Goal: Task Accomplishment & Management: Manage account settings

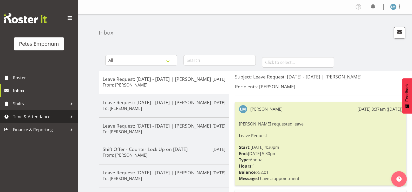
click at [40, 117] on span "Time & Attendance" at bounding box center [40, 117] width 55 height 8
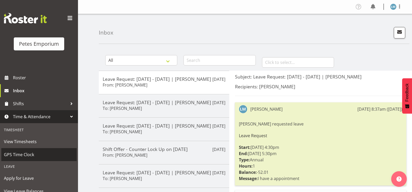
click at [38, 155] on span "GPS Time Clock" at bounding box center [39, 155] width 70 height 8
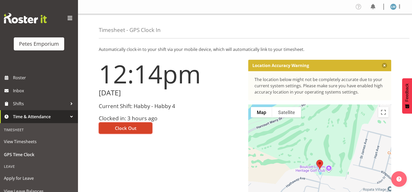
click at [136, 131] on button "Clock Out" at bounding box center [126, 128] width 54 height 11
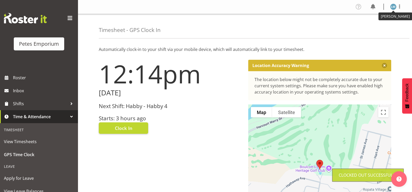
click at [393, 6] on img at bounding box center [394, 7] width 6 height 6
click at [376, 28] on link "Log Out" at bounding box center [378, 27] width 50 height 9
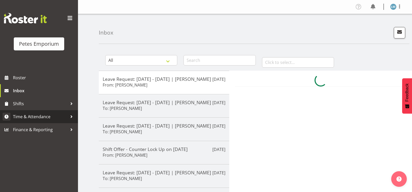
click at [57, 118] on span "Time & Attendance" at bounding box center [40, 117] width 55 height 8
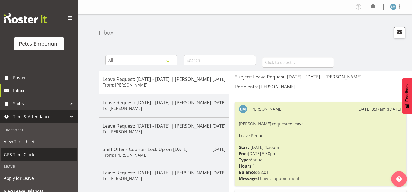
click at [45, 156] on span "GPS Time Clock" at bounding box center [39, 155] width 70 height 8
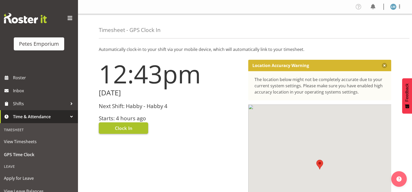
click at [135, 130] on button "Clock In" at bounding box center [123, 128] width 49 height 11
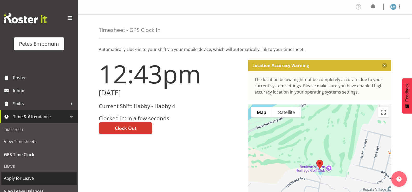
click at [36, 179] on span "Apply for Leave" at bounding box center [39, 179] width 70 height 8
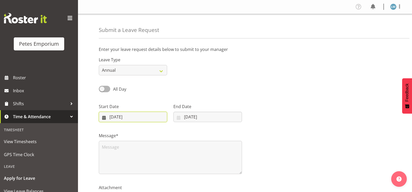
click at [154, 114] on input "08/10/2025" at bounding box center [133, 117] width 68 height 10
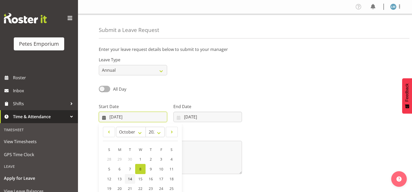
click at [131, 177] on span "14" at bounding box center [130, 179] width 4 height 5
type input "14/10/2025"
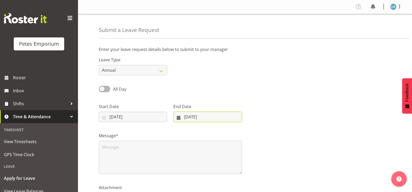
click at [212, 116] on input "08/10/2025" at bounding box center [208, 117] width 68 height 10
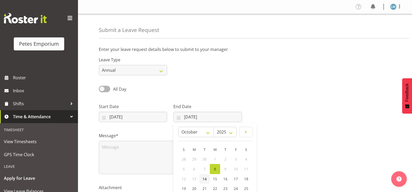
click at [206, 178] on span "14" at bounding box center [205, 179] width 4 height 5
type input "14/10/2025"
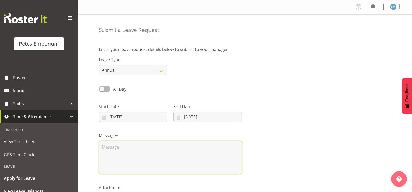
click at [157, 149] on textarea at bounding box center [170, 157] width 143 height 33
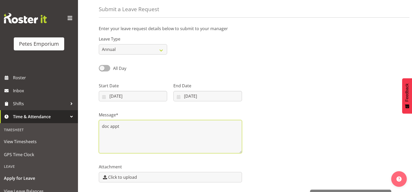
scroll to position [52, 0]
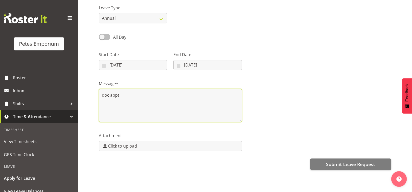
type textarea "doc appt"
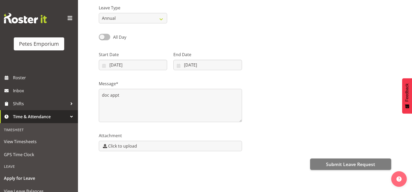
click at [105, 35] on span at bounding box center [104, 37] width 11 height 7
click at [102, 35] on input "All Day" at bounding box center [100, 36] width 3 height 3
checkbox input "true"
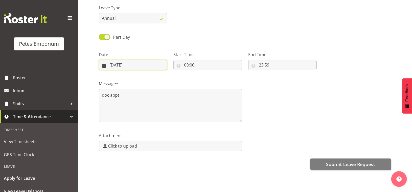
click at [130, 65] on input "08/10/2025" at bounding box center [133, 65] width 68 height 10
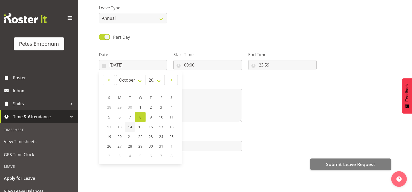
click at [131, 128] on span "14" at bounding box center [130, 127] width 4 height 5
type input "14/10/2025"
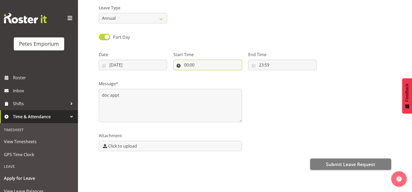
click at [193, 65] on input "00:00" at bounding box center [208, 65] width 68 height 10
click at [208, 78] on select "00 01 02 03 04 05 06 07 08 09 10 11 12 13 14 15 16 17 18 19 20 21 22 23" at bounding box center [209, 78] width 12 height 10
select select "13"
click at [203, 73] on select "00 01 02 03 04 05 06 07 08 09 10 11 12 13 14 15 16 17 18 19 20 21 22 23" at bounding box center [209, 78] width 12 height 10
type input "13:00"
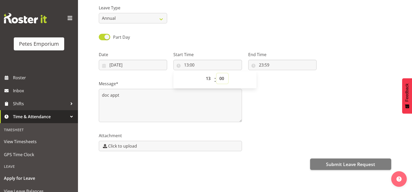
click at [222, 78] on select "00 01 02 03 04 05 06 07 08 09 10 11 12 13 14 15 16 17 18 19 20 21 22 23 24 25 2…" at bounding box center [223, 78] width 12 height 10
select select "45"
click at [217, 73] on select "00 01 02 03 04 05 06 07 08 09 10 11 12 13 14 15 16 17 18 19 20 21 22 23 24 25 2…" at bounding box center [223, 78] width 12 height 10
type input "13:45"
click at [275, 64] on input "23:59" at bounding box center [282, 65] width 68 height 10
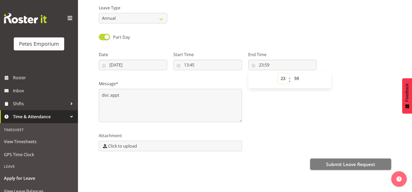
click at [282, 80] on select "00 01 02 03 04 05 06 07 08 09 10 11 12 13 14 15 16 17 18 19 20 21 22 23" at bounding box center [284, 78] width 12 height 10
select select "15"
click at [278, 73] on select "00 01 02 03 04 05 06 07 08 09 10 11 12 13 14 15 16 17 18 19 20 21 22 23" at bounding box center [284, 78] width 12 height 10
type input "15:59"
click at [298, 80] on select "00 01 02 03 04 05 06 07 08 09 10 11 12 13 14 15 16 17 18 19 20 21 22 23 24 25 2…" at bounding box center [298, 78] width 12 height 10
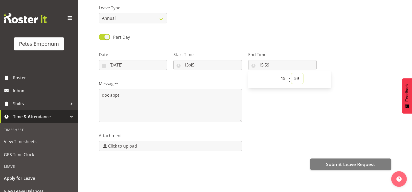
select select "30"
click at [292, 73] on select "00 01 02 03 04 05 06 07 08 09 10 11 12 13 14 15 16 17 18 19 20 21 22 23 24 25 2…" at bounding box center [298, 78] width 12 height 10
type input "15:30"
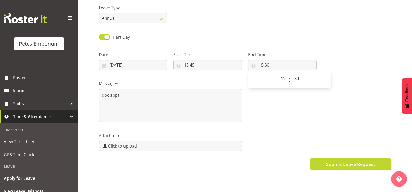
click at [342, 164] on span "Submit Leave Request" at bounding box center [350, 164] width 49 height 7
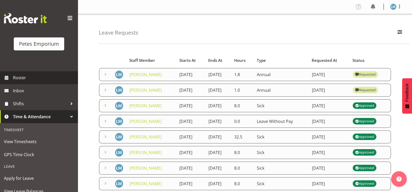
click at [18, 78] on span "Roster" at bounding box center [44, 78] width 62 height 8
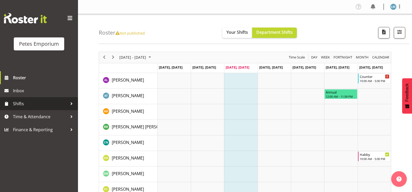
click at [29, 101] on span "Shifts" at bounding box center [40, 104] width 55 height 8
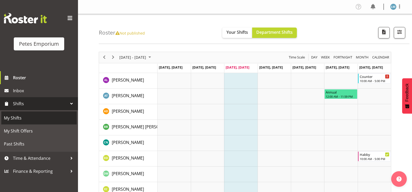
click at [27, 118] on span "My Shifts" at bounding box center [39, 118] width 70 height 8
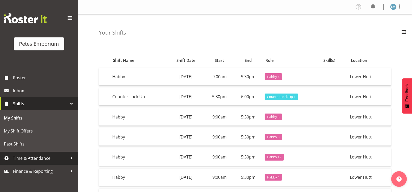
click at [45, 155] on span "Time & Attendance" at bounding box center [40, 159] width 55 height 8
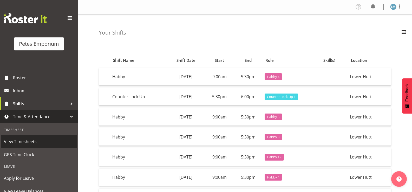
click at [40, 143] on span "View Timesheets" at bounding box center [39, 142] width 70 height 8
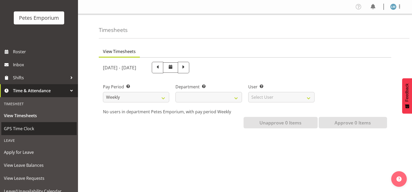
select select
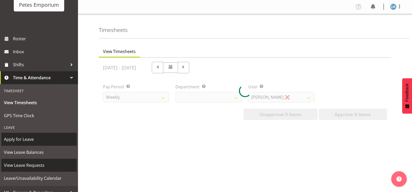
scroll to position [46, 0]
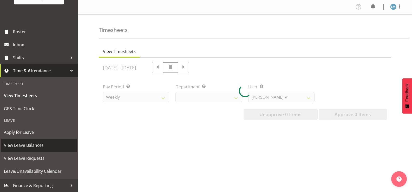
click at [44, 144] on span "View Leave Balances" at bounding box center [39, 146] width 70 height 8
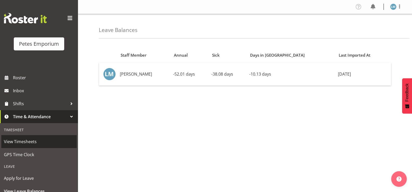
click at [38, 140] on span "View Timesheets" at bounding box center [39, 142] width 70 height 8
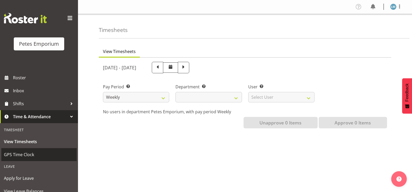
select select
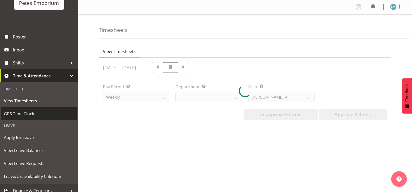
scroll to position [46, 0]
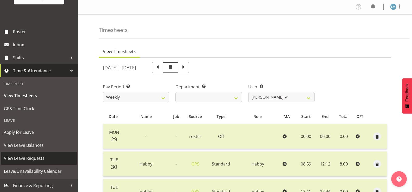
click at [40, 156] on span "View Leave Requests" at bounding box center [39, 159] width 70 height 8
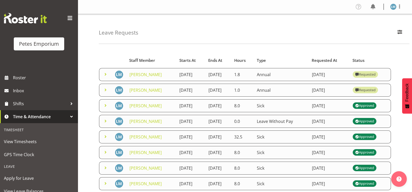
click at [107, 93] on span at bounding box center [106, 90] width 6 height 6
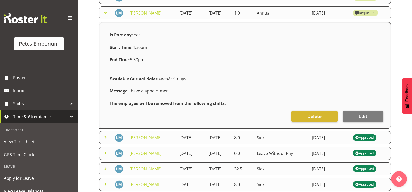
scroll to position [78, 0]
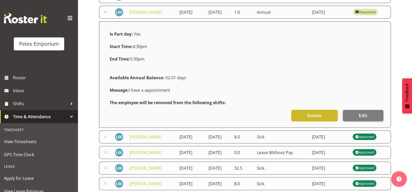
click at [335, 122] on button "Delete" at bounding box center [315, 115] width 46 height 11
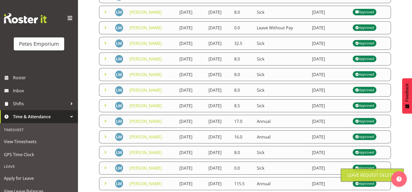
scroll to position [0, 0]
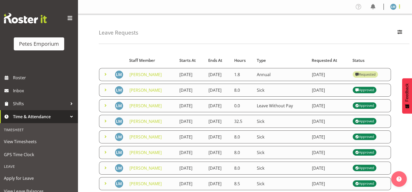
click at [399, 7] on span at bounding box center [400, 6] width 6 height 6
click at [377, 25] on link "Log Out" at bounding box center [378, 27] width 50 height 9
